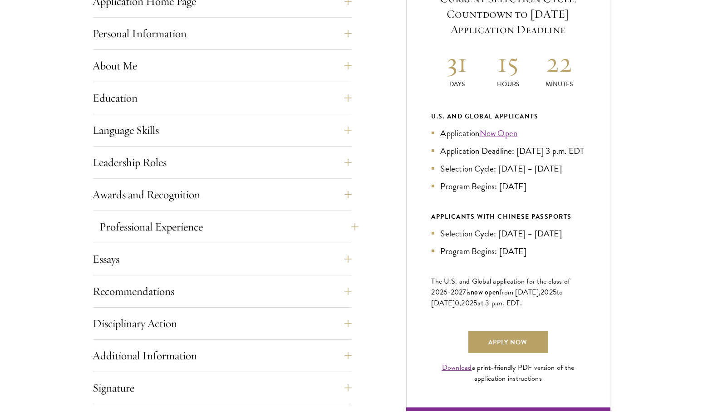
scroll to position [427, 0]
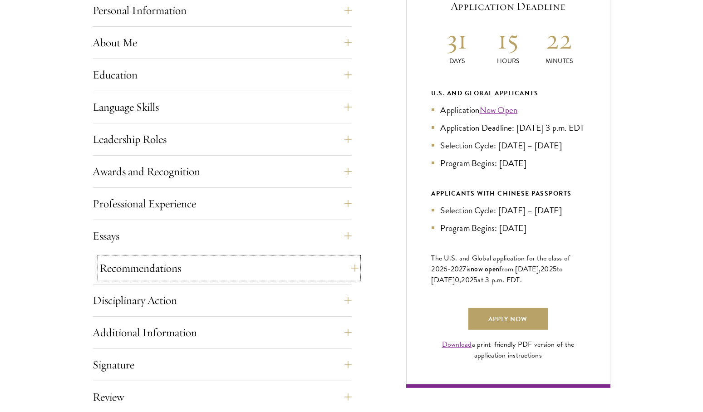
click at [203, 265] on button "Recommendations" at bounding box center [229, 268] width 259 height 22
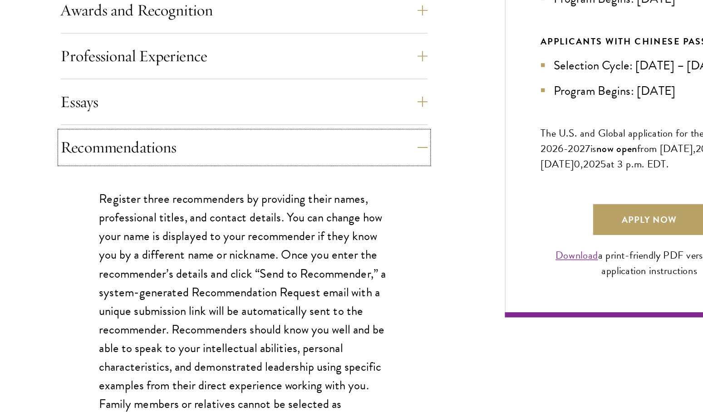
scroll to position [470, 0]
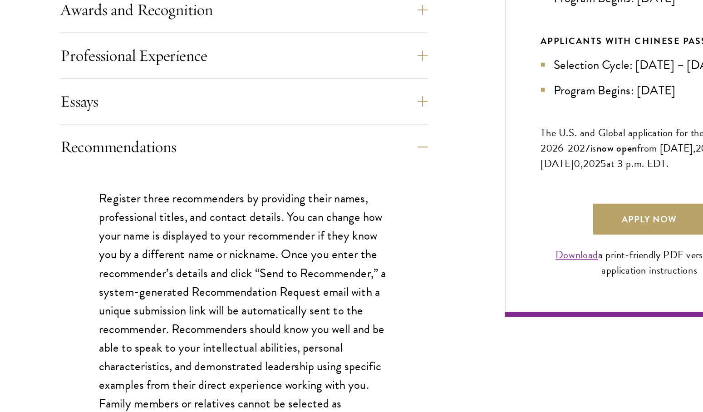
click at [199, 324] on p "Register three recommenders by providing their names, professional titles, and …" at bounding box center [222, 359] width 204 height 211
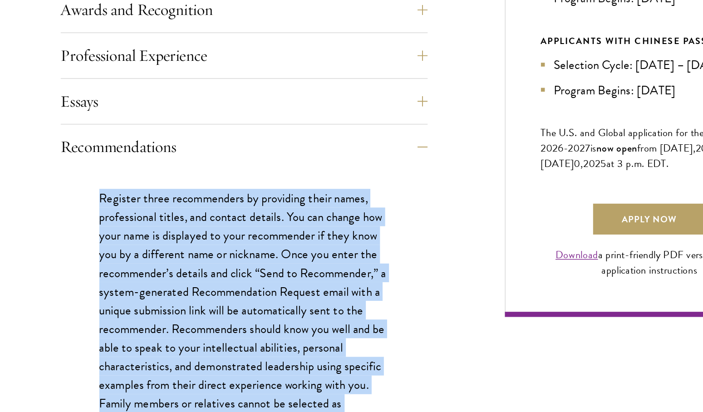
click at [199, 324] on p "Register three recommenders by providing their names, professional titles, and …" at bounding box center [222, 359] width 204 height 211
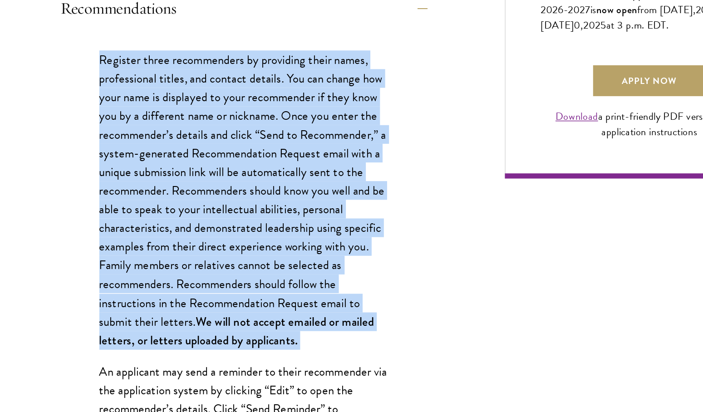
click at [199, 324] on p "Register three recommenders by providing their names, professional titles, and …" at bounding box center [222, 262] width 204 height 211
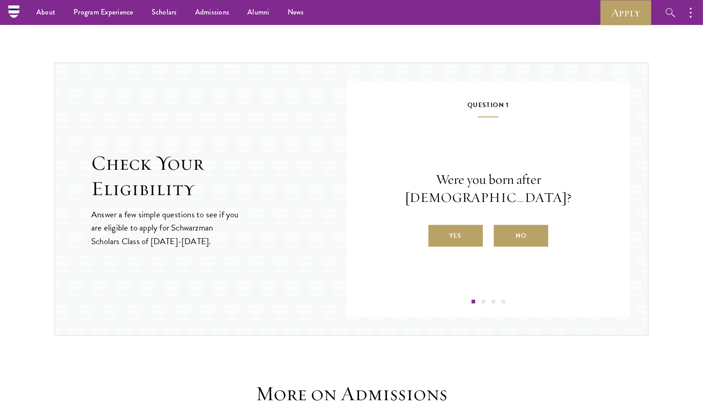
scroll to position [1652, 0]
click at [468, 226] on label "Yes" at bounding box center [455, 236] width 54 height 22
click at [436, 226] on input "Yes" at bounding box center [432, 230] width 8 height 8
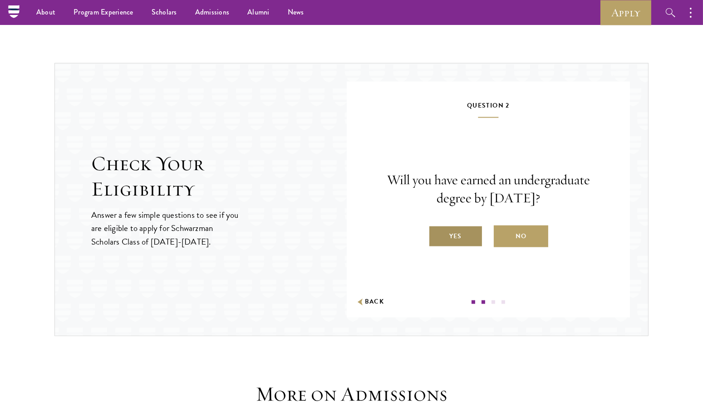
click at [445, 233] on label "Yes" at bounding box center [455, 236] width 54 height 22
click at [436, 233] on input "Yes" at bounding box center [432, 230] width 8 height 8
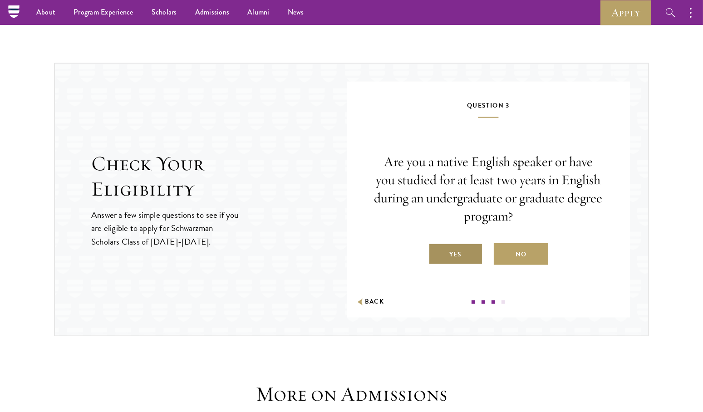
click at [445, 252] on label "Yes" at bounding box center [455, 254] width 54 height 22
click at [436, 252] on input "Yes" at bounding box center [432, 249] width 8 height 8
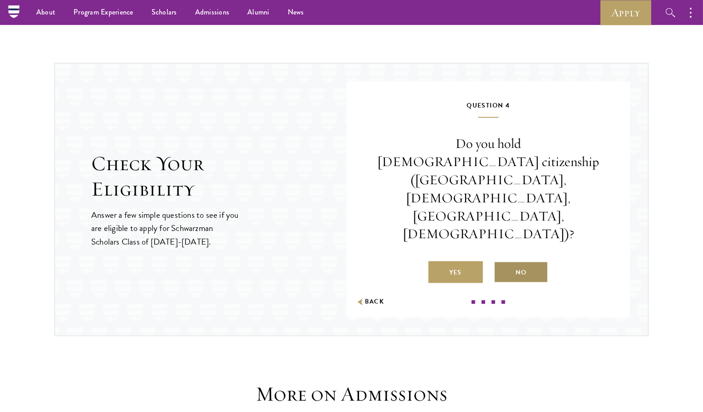
click at [507, 261] on label "No" at bounding box center [521, 272] width 54 height 22
click at [502, 263] on input "No" at bounding box center [498, 267] width 8 height 8
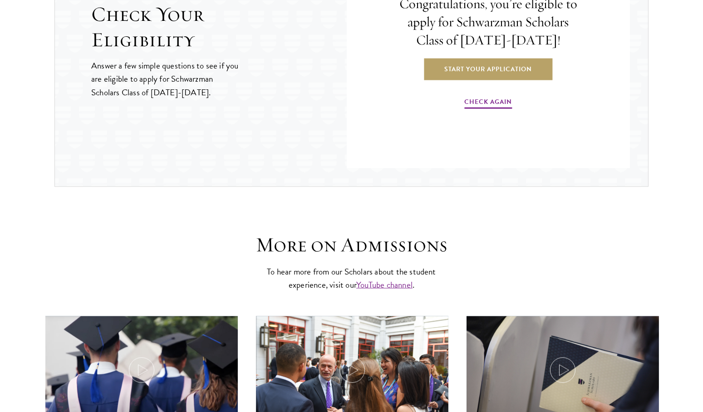
scroll to position [1813, 0]
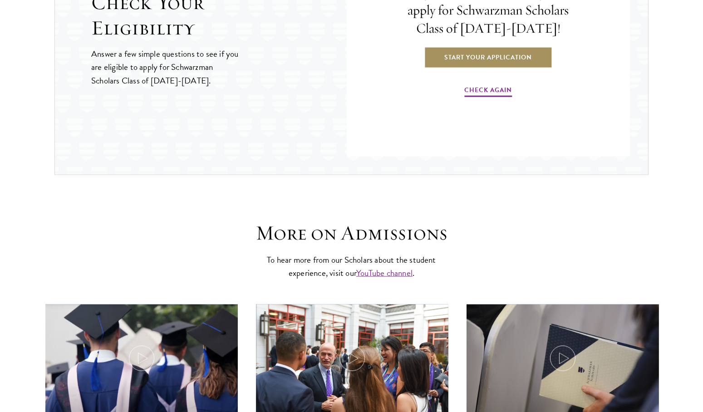
click at [469, 54] on link "Start Your Application" at bounding box center [488, 57] width 128 height 22
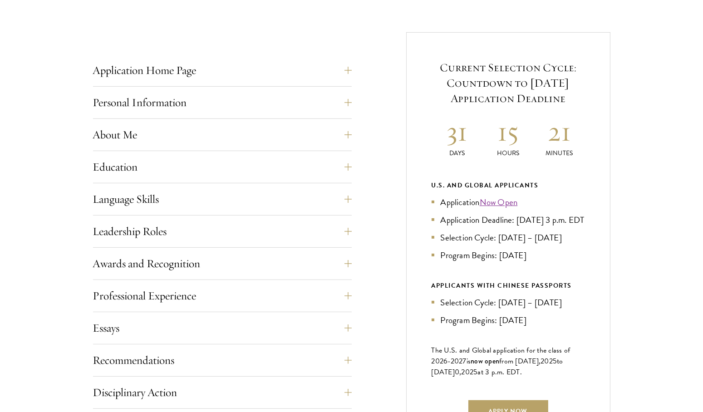
scroll to position [420, 0]
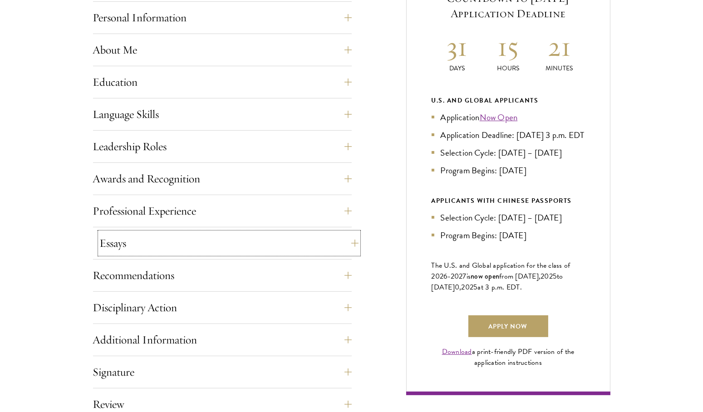
click at [207, 243] on button "Essays" at bounding box center [229, 243] width 259 height 22
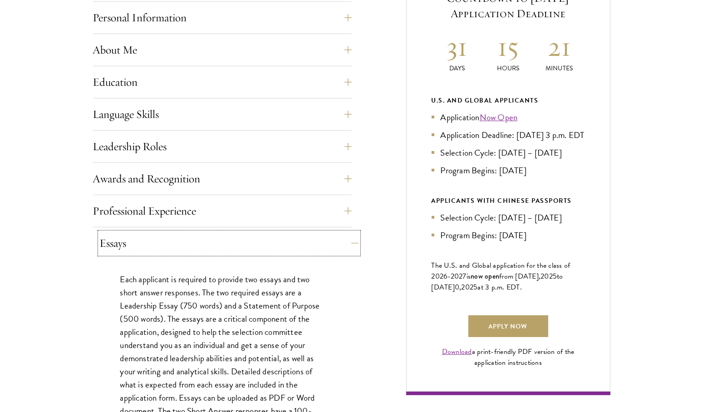
click at [207, 243] on button "Essays" at bounding box center [229, 243] width 259 height 22
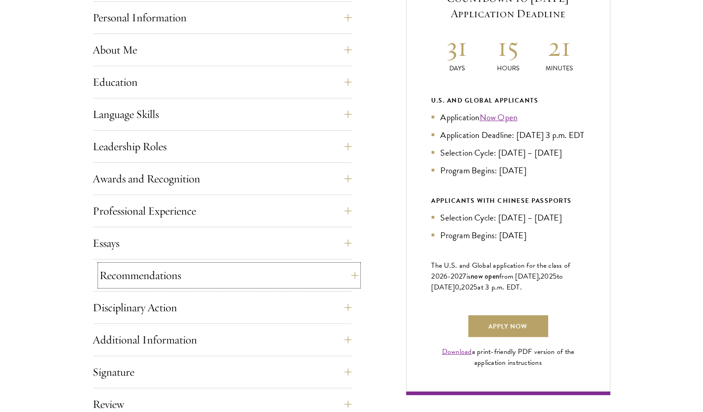
click at [194, 278] on button "Recommendations" at bounding box center [229, 275] width 259 height 22
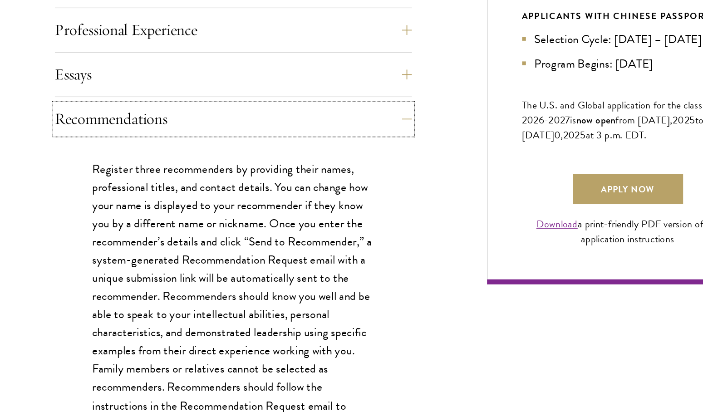
scroll to position [498, 0]
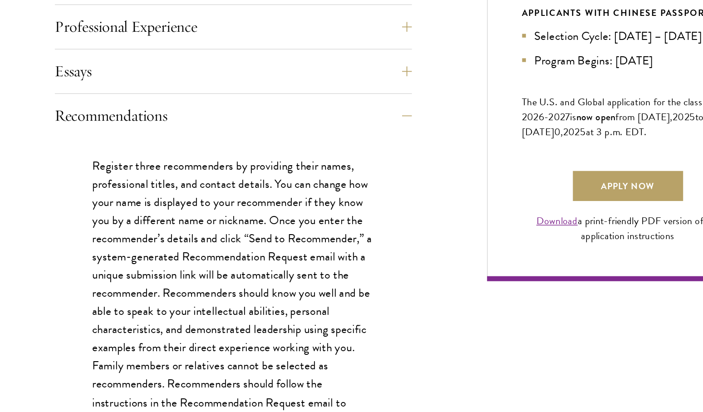
click at [215, 239] on p "Register three recommenders by providing their names, professional titles, and …" at bounding box center [222, 332] width 204 height 211
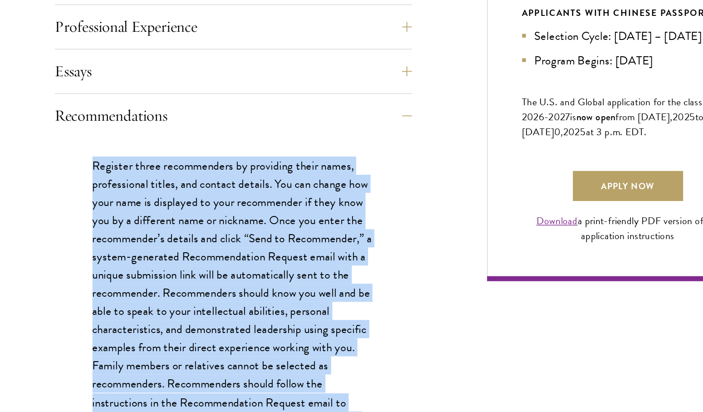
click at [215, 239] on p "Register three recommenders by providing their names, professional titles, and …" at bounding box center [222, 332] width 204 height 211
click at [197, 282] on p "Register three recommenders by providing their names, professional titles, and …" at bounding box center [222, 332] width 204 height 211
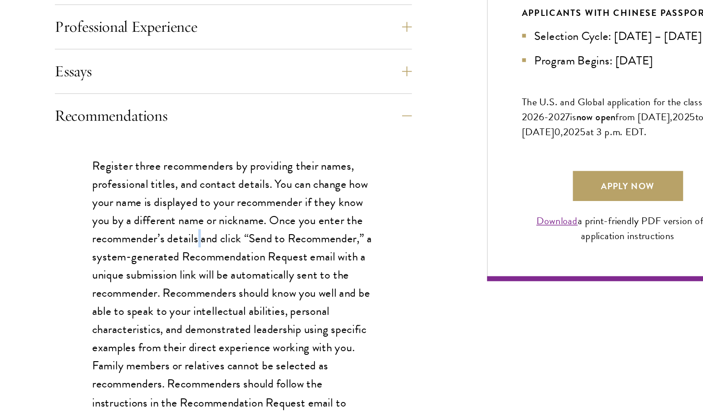
click at [197, 282] on p "Register three recommenders by providing their names, professional titles, and …" at bounding box center [222, 332] width 204 height 211
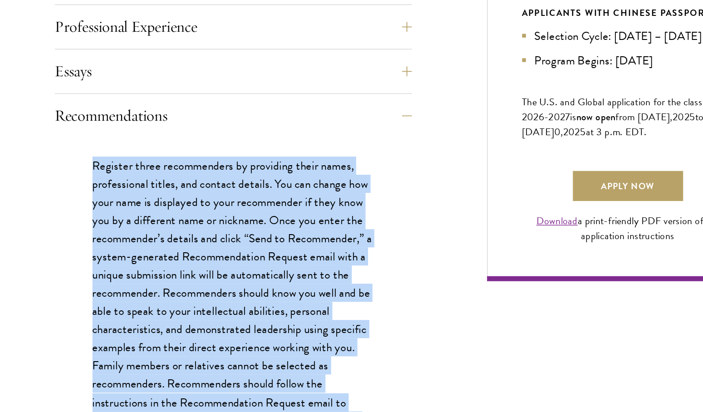
click at [197, 282] on p "Register three recommenders by providing their names, professional titles, and …" at bounding box center [222, 332] width 204 height 211
click at [178, 332] on p "Register three recommenders by providing their names, professional titles, and …" at bounding box center [222, 332] width 204 height 211
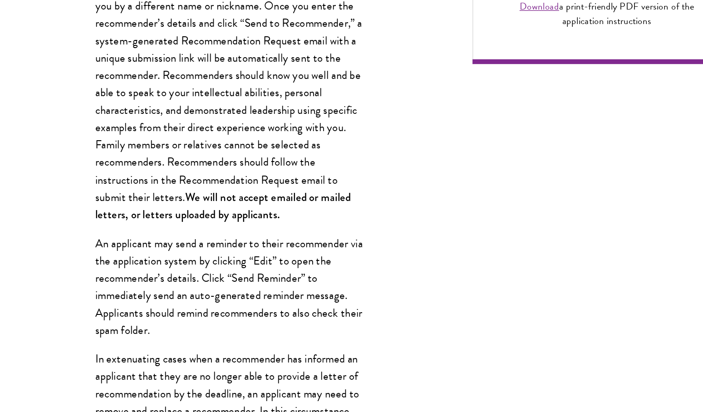
scroll to position [680, 0]
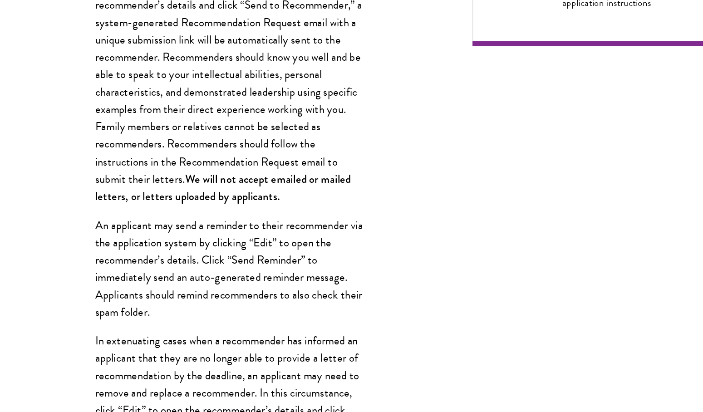
click at [365, 271] on div "Application Home Page The online application form must be completed in English.…" at bounding box center [351, 327] width 517 height 1281
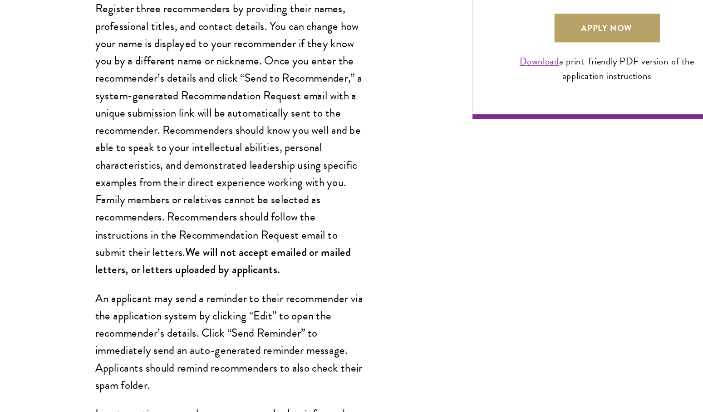
scroll to position [670, 0]
click at [248, 185] on p "Register three recommenders by providing their names, professional titles, and …" at bounding box center [222, 159] width 204 height 211
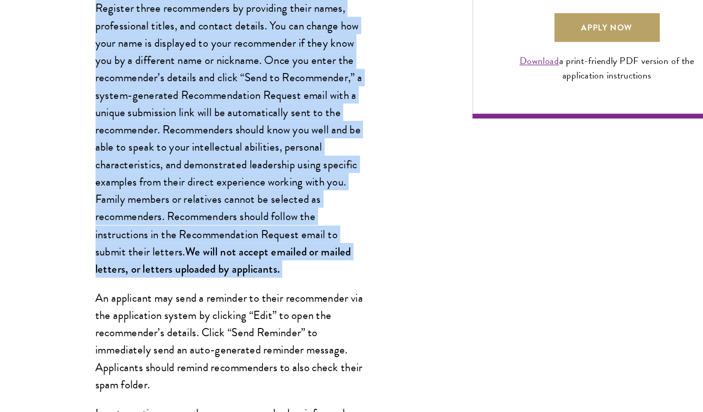
click at [248, 185] on p "Register three recommenders by providing their names, professional titles, and …" at bounding box center [222, 159] width 204 height 211
click at [234, 189] on p "Register three recommenders by providing their names, professional titles, and …" at bounding box center [222, 159] width 204 height 211
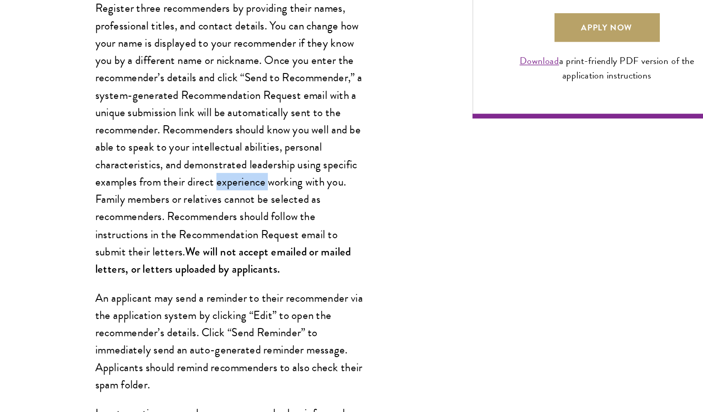
click at [234, 189] on p "Register three recommenders by providing their names, professional titles, and …" at bounding box center [222, 159] width 204 height 211
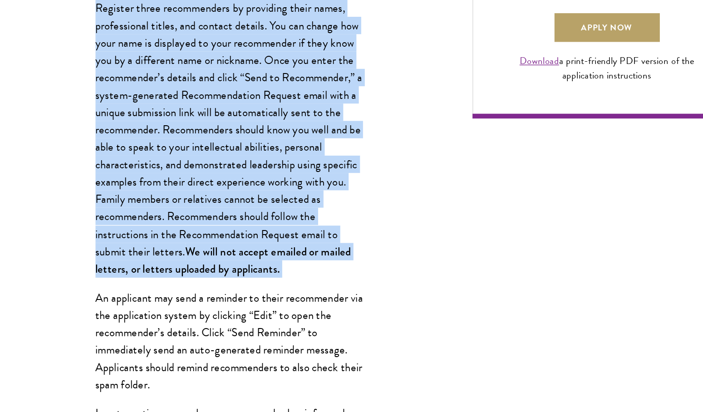
click at [234, 189] on p "Register three recommenders by providing their names, professional titles, and …" at bounding box center [222, 159] width 204 height 211
click at [240, 213] on p "Register three recommenders by providing their names, professional titles, and …" at bounding box center [222, 159] width 204 height 211
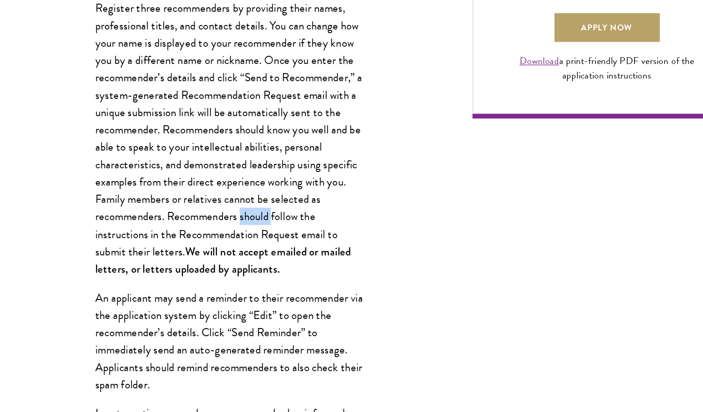
click at [240, 213] on p "Register three recommenders by providing their names, professional titles, and …" at bounding box center [222, 159] width 204 height 211
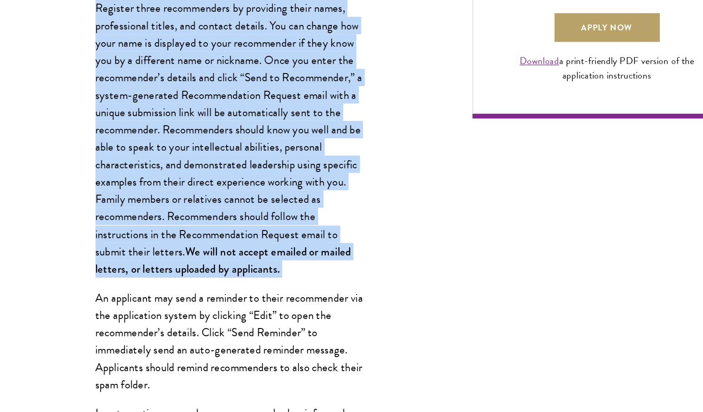
click at [240, 213] on p "Register three recommenders by providing their names, professional titles, and …" at bounding box center [222, 159] width 204 height 211
click at [257, 229] on p "Register three recommenders by providing their names, professional titles, and …" at bounding box center [222, 159] width 204 height 211
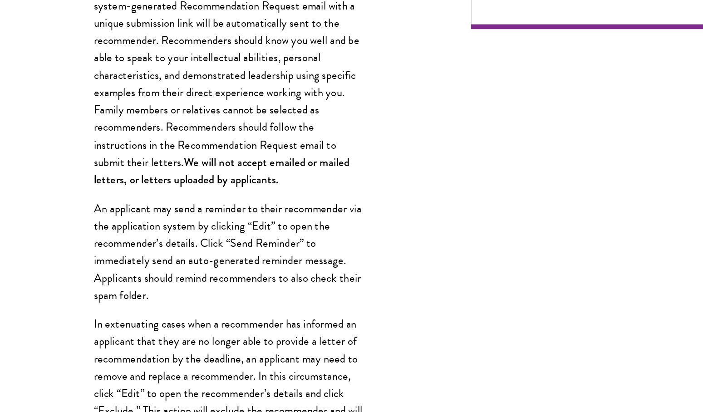
scroll to position [698, 0]
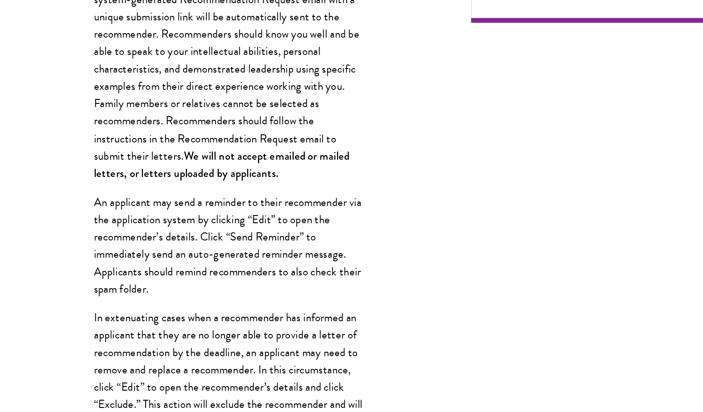
click at [263, 293] on p "An applicant may send a reminder to their recommender via the application syste…" at bounding box center [222, 285] width 204 height 79
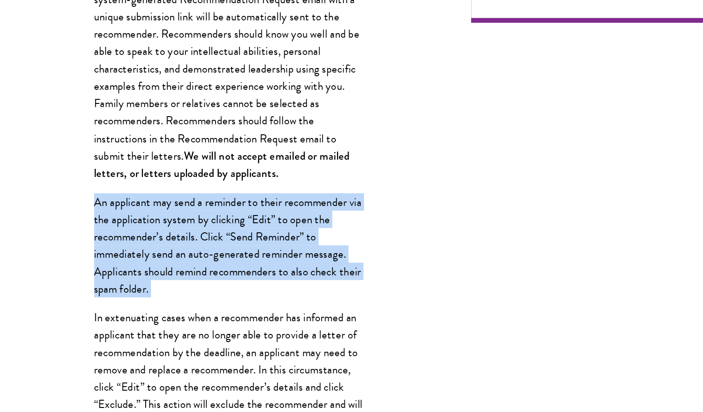
click at [263, 293] on p "An applicant may send a reminder to their recommender via the application syste…" at bounding box center [222, 285] width 204 height 79
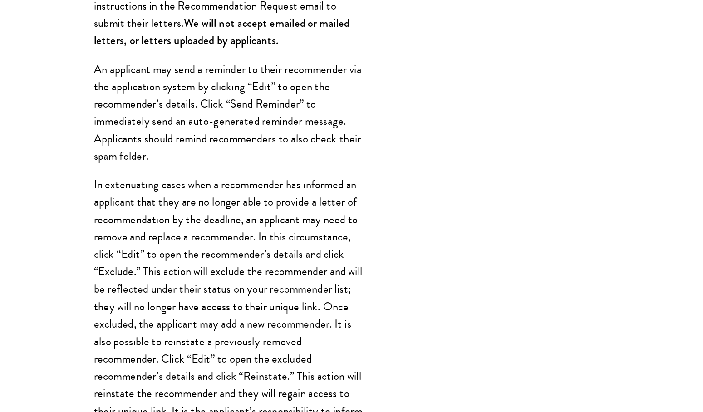
click at [263, 281] on p "In extenuating cases when a recommender has informed an applicant that they are…" at bounding box center [222, 332] width 204 height 198
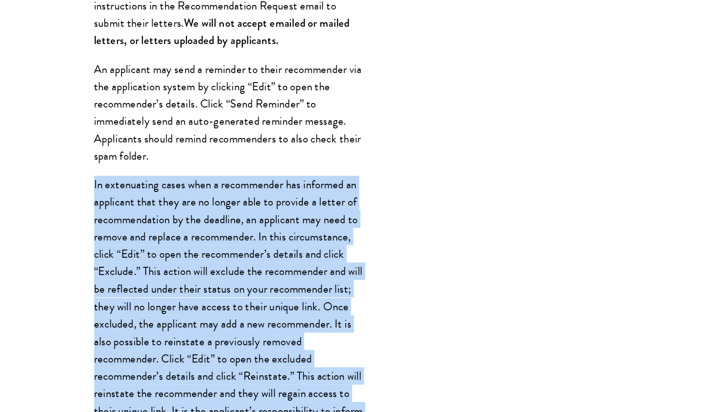
click at [263, 281] on p "In extenuating cases when a recommender has informed an applicant that they are…" at bounding box center [222, 332] width 204 height 198
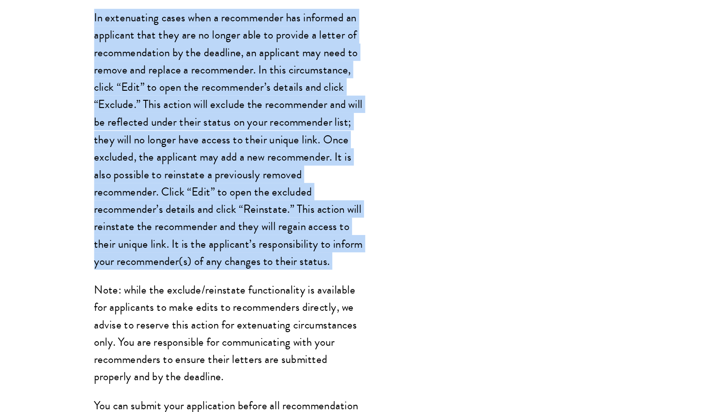
click at [263, 281] on p "In extenuating cases when a recommender has informed an applicant that they are…" at bounding box center [222, 205] width 204 height 198
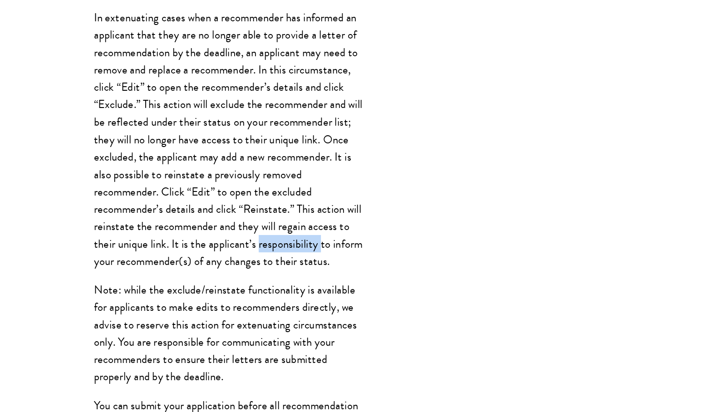
click at [263, 281] on p "In extenuating cases when a recommender has informed an applicant that they are…" at bounding box center [222, 205] width 204 height 198
click at [237, 371] on p "Note: while the exclude/reinstate functionality is available for applicants to …" at bounding box center [222, 352] width 204 height 79
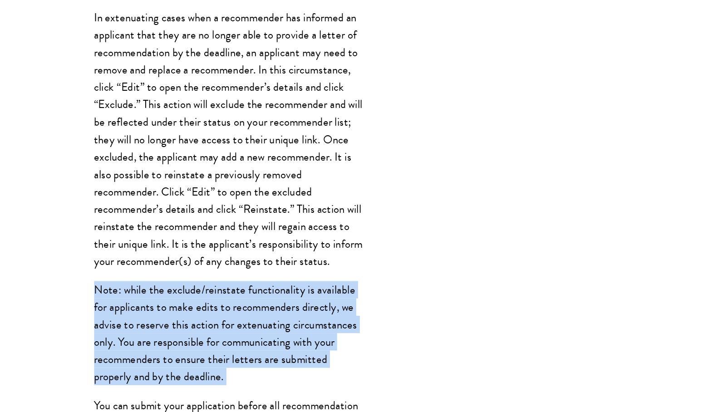
click at [237, 371] on p "Note: while the exclude/reinstate functionality is available for applicants to …" at bounding box center [222, 352] width 204 height 79
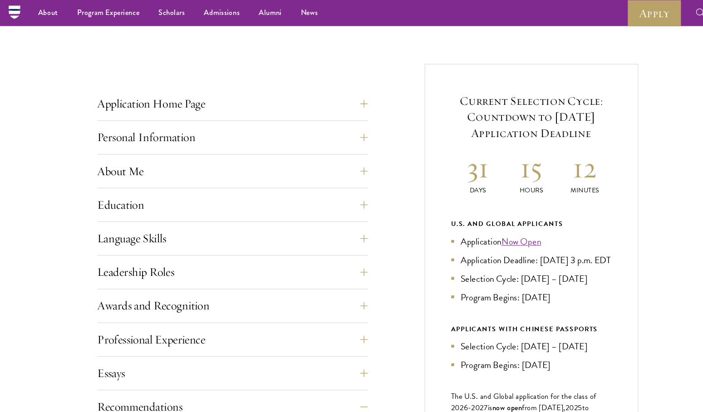
scroll to position [304, 0]
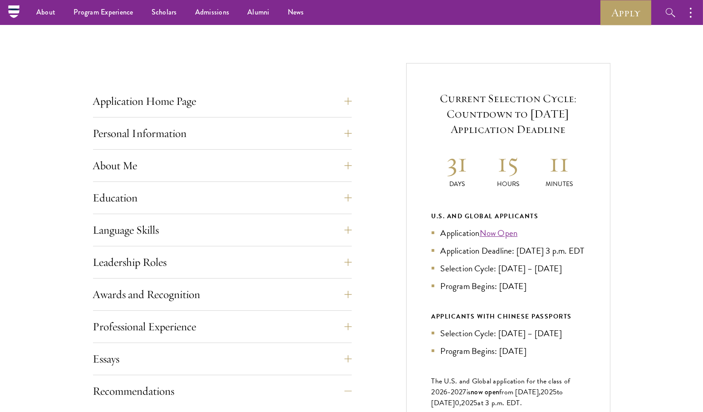
click at [528, 246] on li "Application Deadline: [DATE] 3 p.m. EDT" at bounding box center [507, 250] width 153 height 13
click at [524, 248] on li "Application Deadline: [DATE] 3 p.m. EDT" at bounding box center [507, 250] width 153 height 13
click at [514, 254] on li "Application Deadline: [DATE] 3 p.m. EDT" at bounding box center [507, 250] width 153 height 13
click at [461, 254] on li "Application Deadline: [DATE] 3 p.m. EDT" at bounding box center [507, 250] width 153 height 13
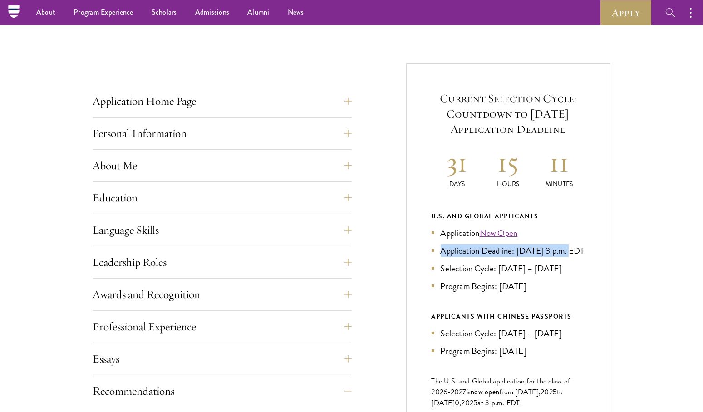
drag, startPoint x: 440, startPoint y: 250, endPoint x: 567, endPoint y: 250, distance: 127.0
click at [567, 250] on li "Application Deadline: [DATE] 3 p.m. EDT" at bounding box center [507, 250] width 153 height 13
copy li "Application Deadline: Sept 10, 2025"
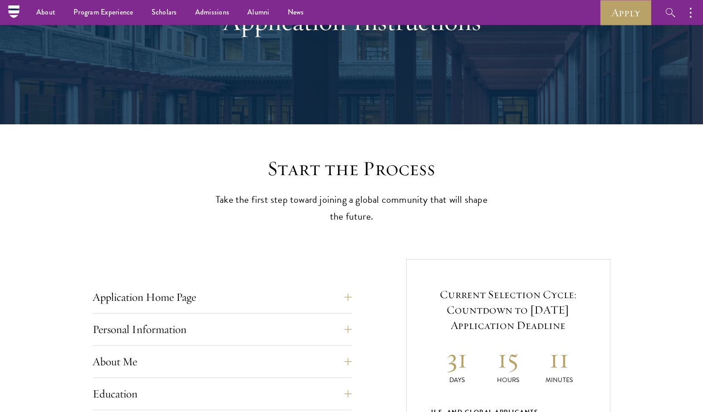
scroll to position [87, 0]
